Goal: Browse casually: Explore the website without a specific task or goal

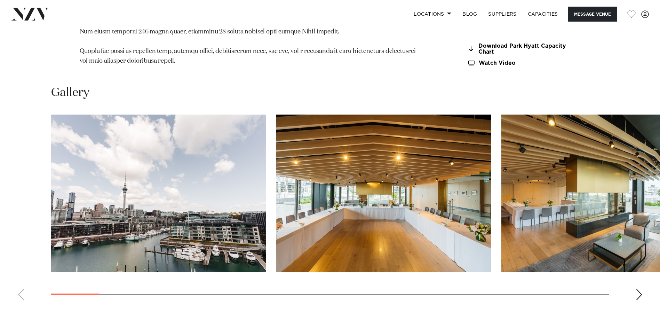
scroll to position [765, 0]
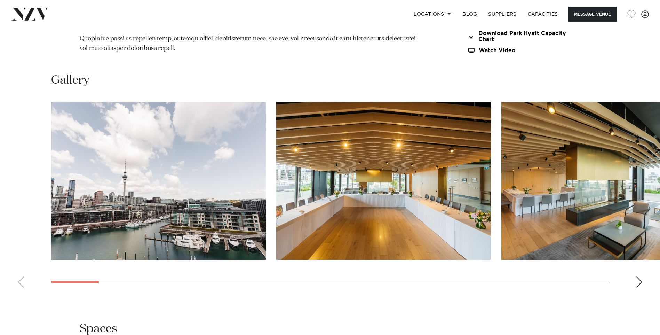
click at [638, 276] on div "Next slide" at bounding box center [638, 281] width 7 height 11
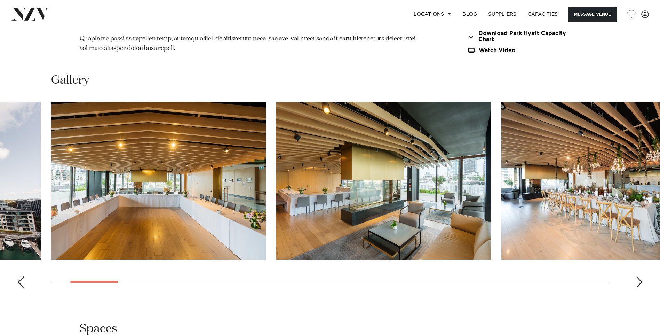
click at [638, 276] on div "Next slide" at bounding box center [638, 281] width 7 height 11
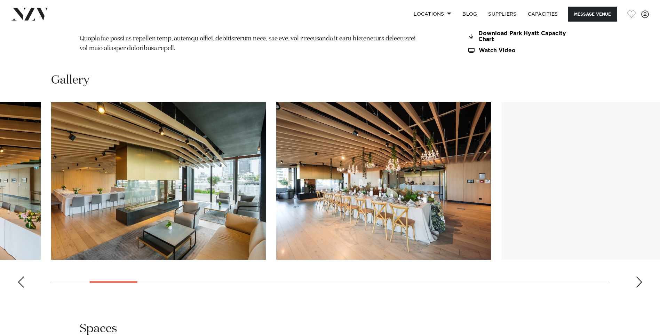
click at [638, 276] on div "Next slide" at bounding box center [638, 281] width 7 height 11
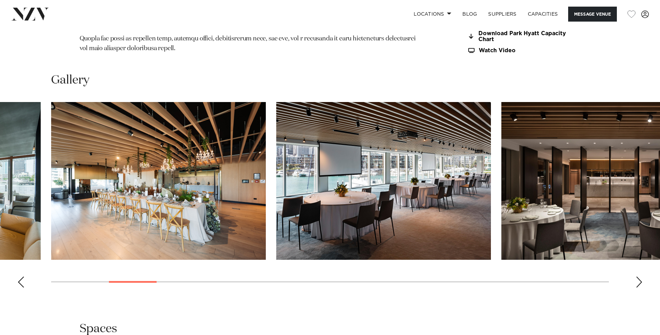
click at [638, 276] on div "Next slide" at bounding box center [638, 281] width 7 height 11
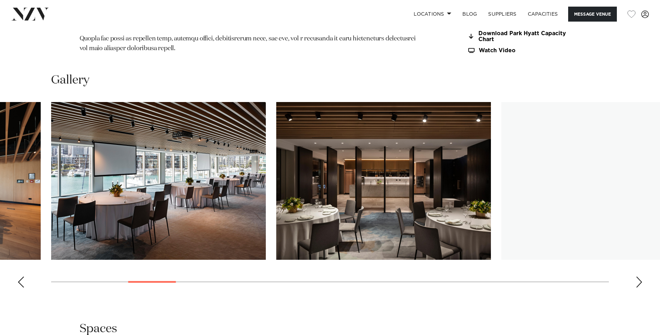
click at [638, 276] on div "Next slide" at bounding box center [638, 281] width 7 height 11
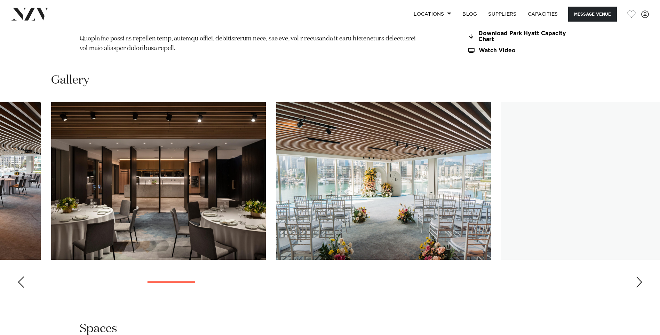
click at [638, 276] on div "Next slide" at bounding box center [638, 281] width 7 height 11
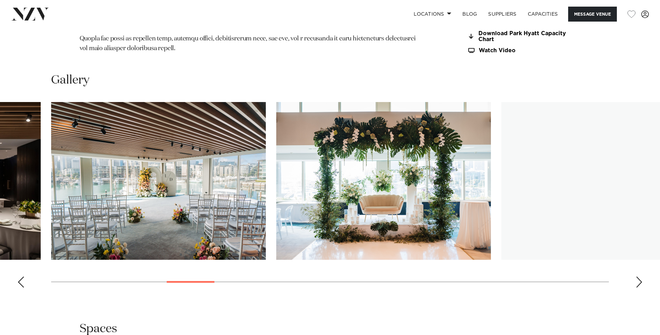
click at [638, 276] on div "Next slide" at bounding box center [638, 281] width 7 height 11
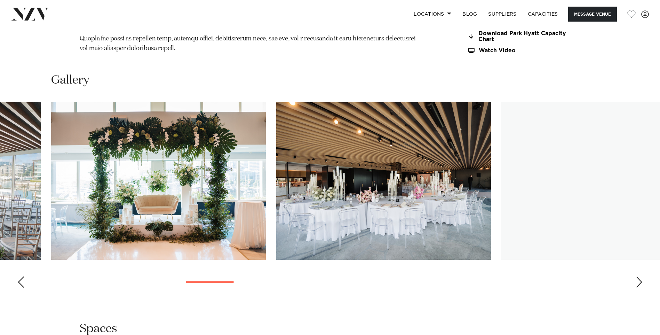
click at [638, 276] on div "Next slide" at bounding box center [638, 281] width 7 height 11
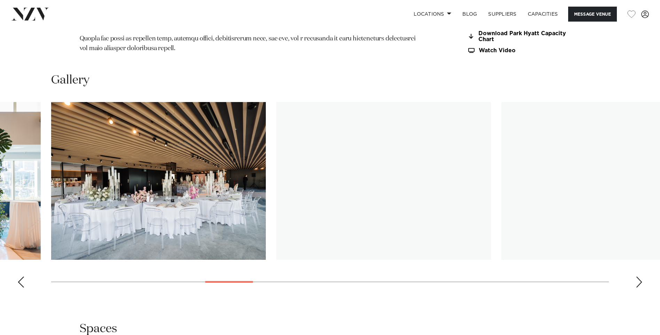
click at [638, 276] on div "Next slide" at bounding box center [638, 281] width 7 height 11
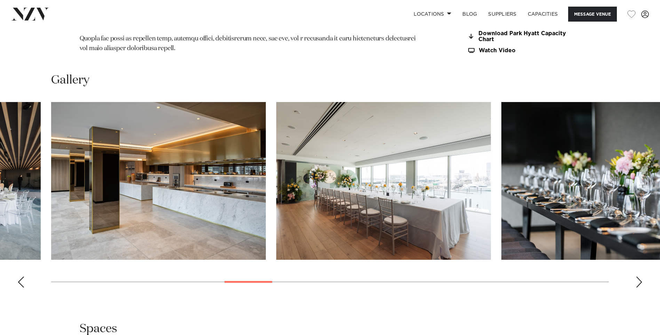
click at [638, 276] on div "Next slide" at bounding box center [638, 281] width 7 height 11
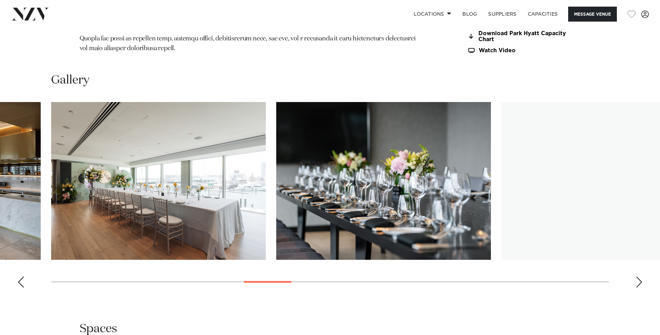
click at [638, 276] on div "Next slide" at bounding box center [638, 281] width 7 height 11
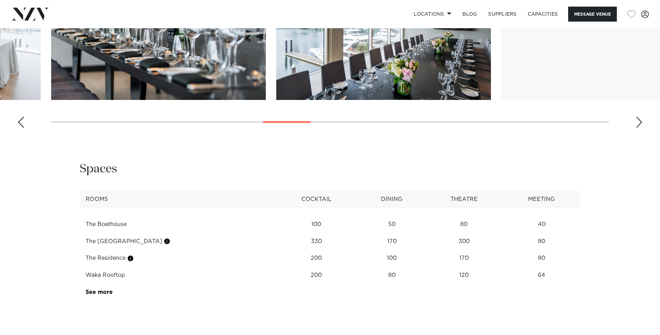
scroll to position [974, 0]
